Goal: Transaction & Acquisition: Obtain resource

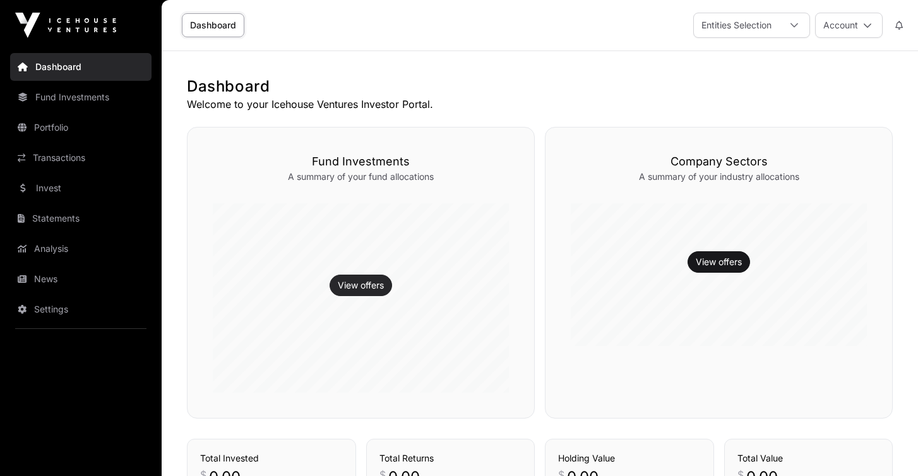
click at [366, 284] on link "View offers" at bounding box center [361, 285] width 46 height 13
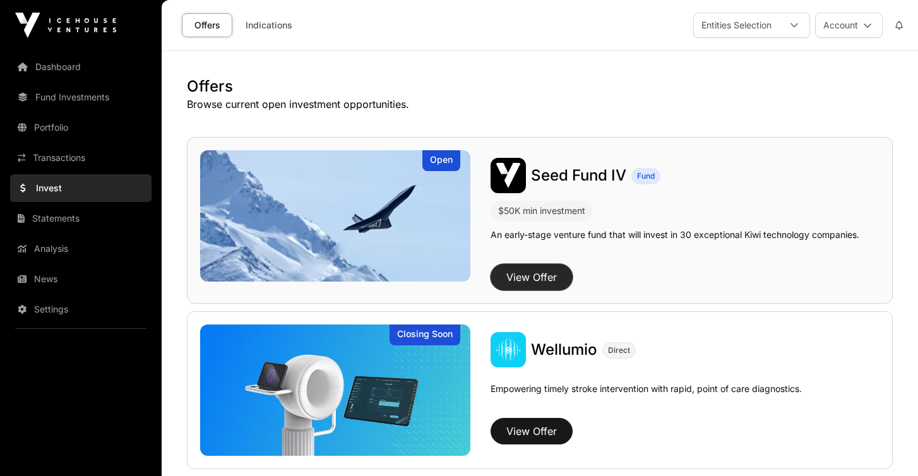
click at [548, 274] on button "View Offer" at bounding box center [532, 277] width 82 height 27
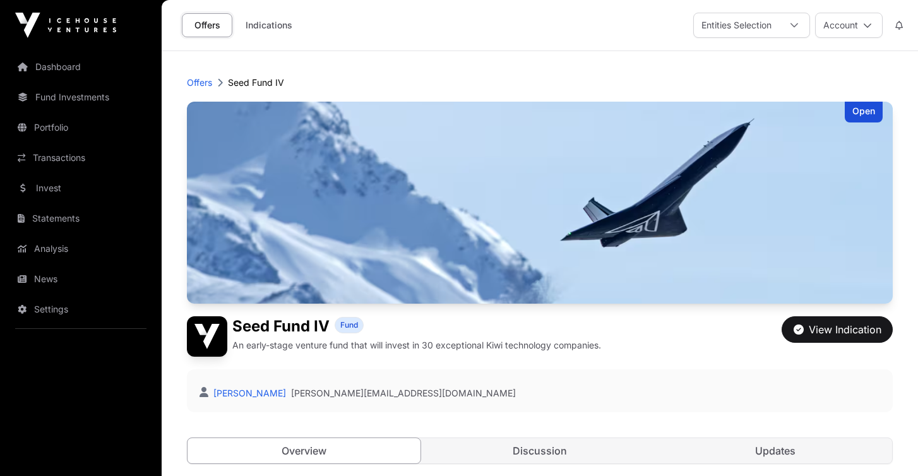
click at [443, 62] on header "Offers Seed Fund IV Open Seed Fund IV Fund An early-stage venture fund that wil…" at bounding box center [540, 270] width 706 height 438
